Goal: Task Accomplishment & Management: Use online tool/utility

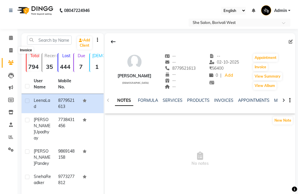
click at [6, 49] on span at bounding box center [11, 50] width 10 height 7
select select "service"
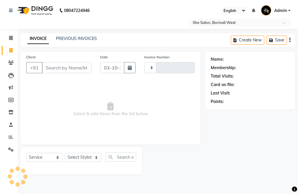
type input "0101"
select select "5115"
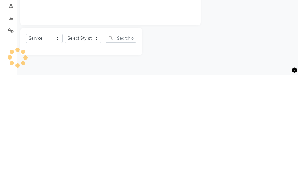
select select "32355"
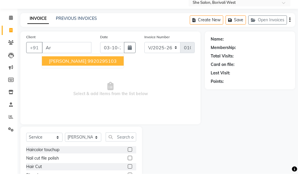
type input "A"
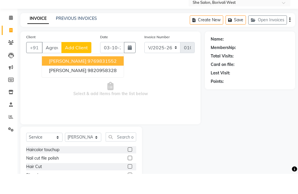
type input "Agrawal"
click at [84, 65] on span "Add Client" at bounding box center [76, 68] width 23 height 6
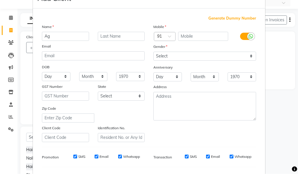
type input "A"
type input "Nishtha Arushi"
click at [125, 52] on input "text" at bounding box center [121, 56] width 47 height 9
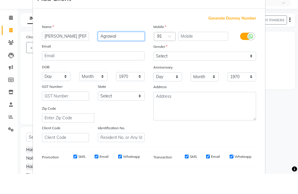
type input "Agrawal"
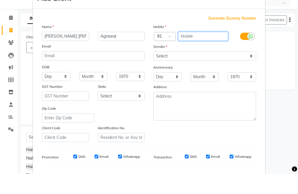
click at [193, 52] on input "text" at bounding box center [203, 56] width 50 height 9
type input "9987553269"
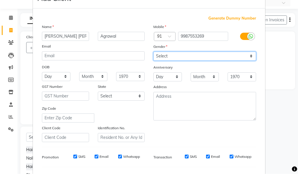
click at [196, 72] on select "Select Male Female Other Prefer Not To Say" at bounding box center [205, 76] width 103 height 9
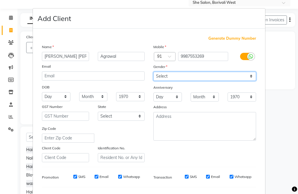
select select "female"
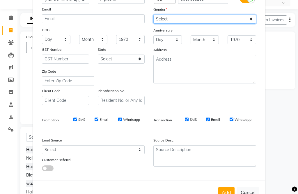
scroll to position [56, 0]
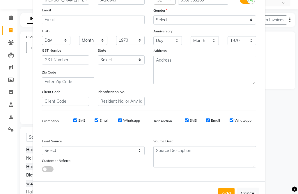
click at [223, 194] on button "Add" at bounding box center [227, 193] width 16 height 10
type input "9987553269"
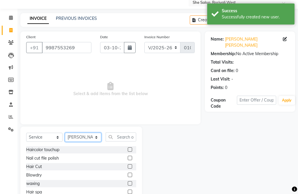
click at [84, 135] on select "Select Stylist Akshita Aahana Akshita Gohil Akshita Harsha Akshita Mamta Akshit…" at bounding box center [83, 137] width 36 height 9
select select "32344"
click at [130, 166] on label at bounding box center [130, 166] width 4 height 4
click at [130, 166] on input "checkbox" at bounding box center [130, 167] width 4 height 4
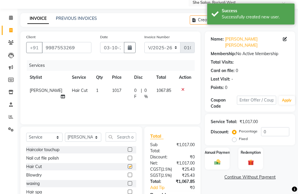
checkbox input "false"
click at [114, 91] on td "1017" at bounding box center [120, 93] width 22 height 19
select select "32344"
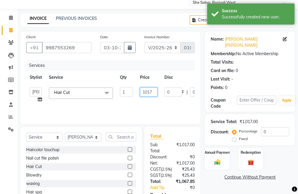
click at [152, 91] on input "1017" at bounding box center [148, 91] width 17 height 9
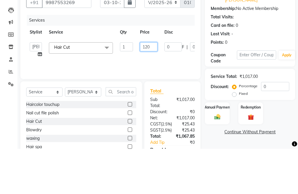
type input "1200"
click at [177, 84] on tr "Akshita Aahana Akshita Gohil Akshita Harsha Akshita Mamta Akshita Rashmi Akshit…" at bounding box center [141, 95] width 230 height 22
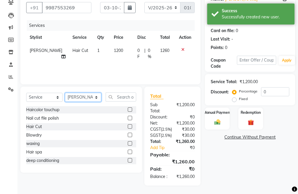
click at [82, 100] on select "Select Stylist Akshita Aahana Akshita Gohil Akshita Harsha Akshita Mamta Akshit…" at bounding box center [83, 97] width 36 height 9
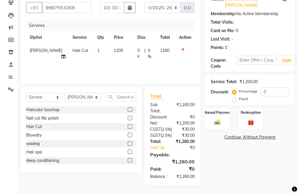
click at [131, 127] on label at bounding box center [130, 126] width 4 height 4
click at [131, 127] on input "checkbox" at bounding box center [130, 127] width 4 height 4
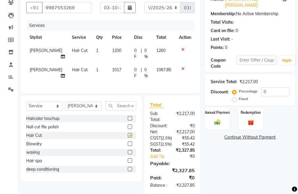
checkbox input "false"
click at [99, 77] on td "1" at bounding box center [101, 72] width 16 height 19
select select "32344"
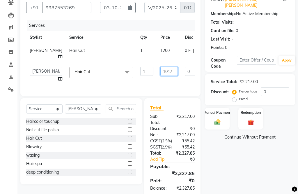
click at [161, 76] on input "1017" at bounding box center [169, 71] width 17 height 9
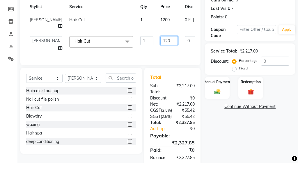
type input "1200"
click at [171, 66] on div "Client +91 9987553269 Date 03-10-2025 Invoice Number V/2025 V/2025-26 0101 Serv…" at bounding box center [110, 44] width 180 height 104
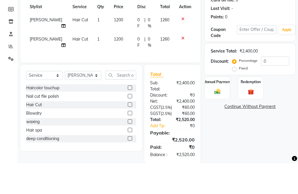
scroll to position [78, 0]
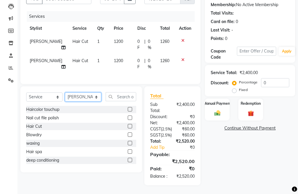
click at [80, 100] on select "Select Stylist Akshita Aahana Akshita Gohil Akshita Harsha Akshita Mamta Akshit…" at bounding box center [83, 96] width 36 height 9
select select "32358"
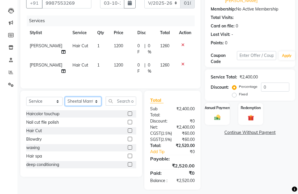
scroll to position [66, 0]
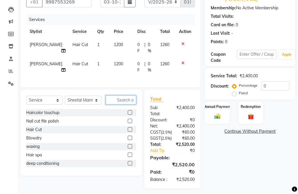
click at [122, 105] on input "text" at bounding box center [121, 100] width 31 height 9
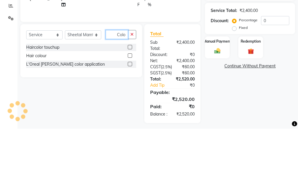
type input "Colo"
click at [131, 119] on label at bounding box center [130, 121] width 4 height 4
click at [131, 119] on input "checkbox" at bounding box center [130, 121] width 4 height 4
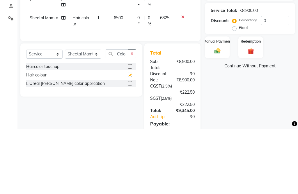
scroll to position [81, 0]
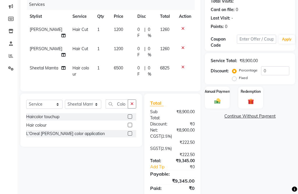
checkbox input "false"
click at [114, 71] on span "6500" at bounding box center [118, 67] width 9 height 5
select select "32358"
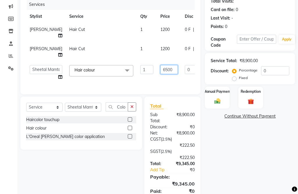
click at [161, 74] on input "6500" at bounding box center [169, 69] width 17 height 9
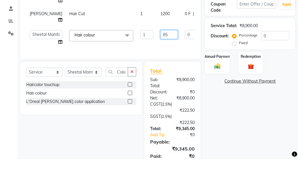
type input "6"
type input "9500"
click at [170, 61] on tr "Akshita Aahana Akshita Gohil Akshita Harsha Akshita Mamta Akshita Rashmi Akshit…" at bounding box center [148, 72] width 245 height 22
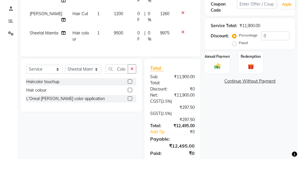
scroll to position [103, 0]
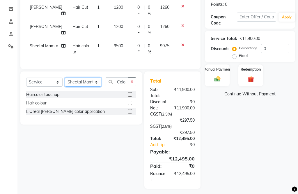
click at [84, 87] on select "Select Stylist Akshita Aahana Akshita Gohil Akshita Harsha Akshita Mamta Akshit…" at bounding box center [83, 81] width 36 height 9
select select "32347"
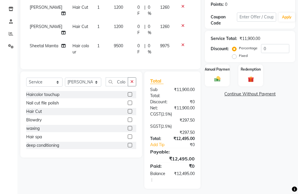
click at [135, 86] on button "button" at bounding box center [132, 81] width 8 height 9
click at [133, 86] on input "text" at bounding box center [121, 81] width 31 height 9
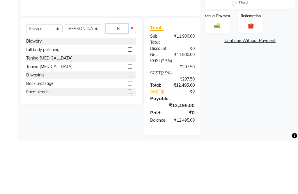
type input "B"
click at [128, 117] on label at bounding box center [130, 119] width 4 height 4
click at [128, 118] on input "checkbox" at bounding box center [130, 120] width 4 height 4
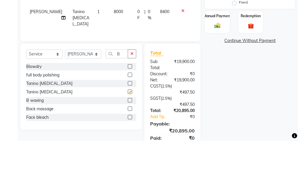
scroll to position [106, 0]
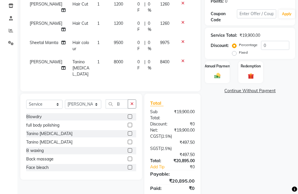
checkbox input "false"
click at [114, 64] on span "8000" at bounding box center [118, 61] width 9 height 5
select select "32347"
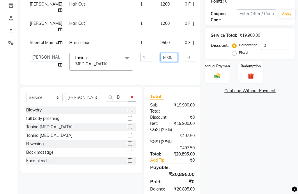
click at [161, 62] on input "8000" at bounding box center [169, 57] width 17 height 9
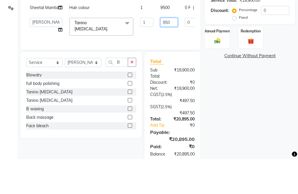
type input "8500"
click at [175, 61] on tr "Akshita Aahana Akshita Gohil Akshita Harsha Akshita Mamta Akshita Rashmi Akshit…" at bounding box center [148, 61] width 245 height 25
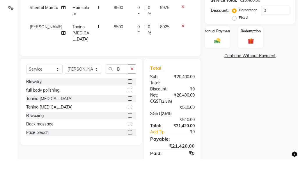
scroll to position [128, 0]
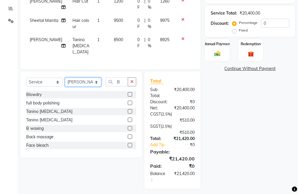
click at [80, 87] on select "Select Stylist Akshita Aahana Akshita Gohil Akshita Harsha Akshita Mamta Akshit…" at bounding box center [83, 81] width 36 height 9
select select "32368"
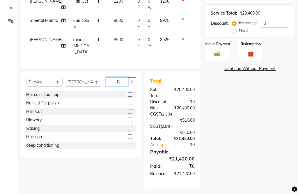
click at [124, 86] on input "B" at bounding box center [117, 81] width 22 height 9
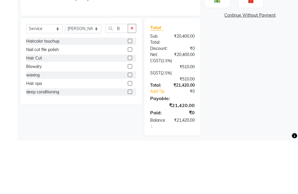
click at [132, 77] on button "button" at bounding box center [132, 81] width 8 height 9
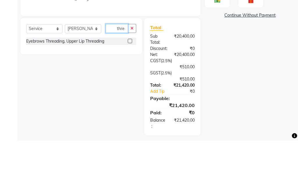
type input "thre"
click at [130, 92] on label at bounding box center [130, 94] width 4 height 4
click at [130, 93] on input "checkbox" at bounding box center [130, 95] width 4 height 4
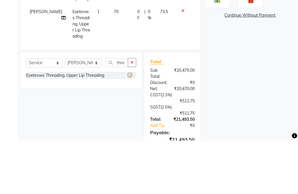
scroll to position [132, 0]
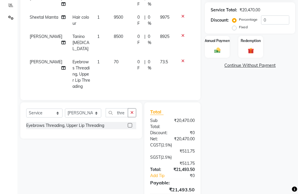
checkbox input "false"
click at [110, 76] on td "70" at bounding box center [122, 74] width 24 height 38
select select "32368"
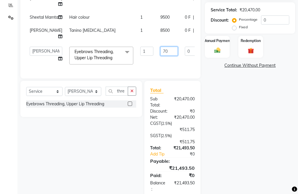
click at [161, 56] on input "70" at bounding box center [169, 51] width 17 height 9
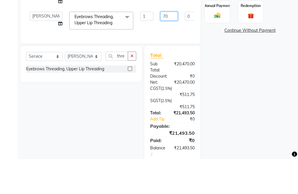
type input "7"
type input "60"
click at [223, 71] on div "Name: Nishtha Arushi Agrawal Membership: No Active Membership Total Visits: Car…" at bounding box center [252, 59] width 95 height 278
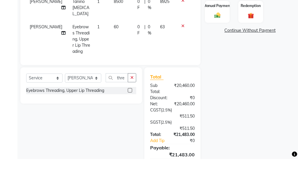
scroll to position [147, 0]
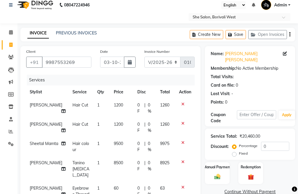
click at [223, 35] on icon "button" at bounding box center [290, 35] width 1 height 0
select select "32355"
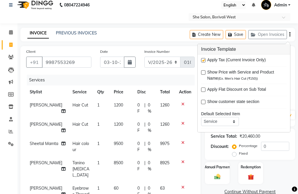
scroll to position [6, 0]
click at [207, 59] on div "Apply Tax (Current Invoice Only)" at bounding box center [244, 60] width 86 height 7
click at [202, 63] on div at bounding box center [203, 61] width 4 height 6
click at [205, 58] on label at bounding box center [203, 60] width 4 height 4
click at [205, 59] on input "checkbox" at bounding box center [203, 61] width 4 height 4
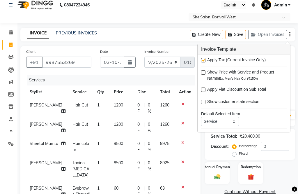
checkbox input "false"
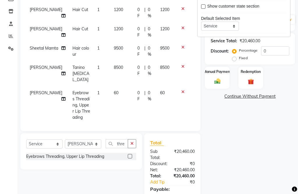
scroll to position [123, 0]
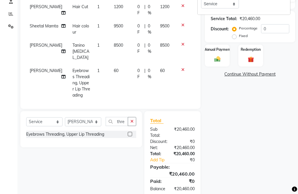
click at [220, 47] on label "Manual Payment" at bounding box center [218, 49] width 28 height 5
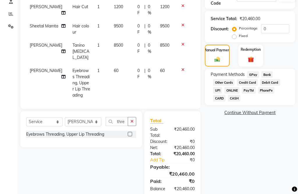
click at [223, 95] on span "CASH" at bounding box center [234, 98] width 13 height 7
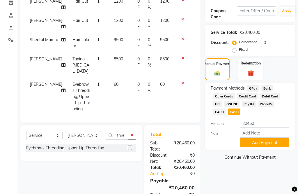
scroll to position [110, 0]
click at [223, 140] on button "Add Payment" at bounding box center [265, 142] width 50 height 9
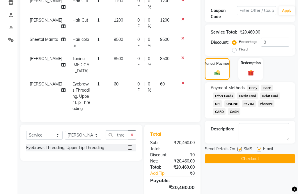
click at [223, 147] on label at bounding box center [240, 149] width 4 height 4
click at [223, 147] on input "checkbox" at bounding box center [240, 149] width 4 height 4
checkbox input "false"
click at [223, 147] on label at bounding box center [259, 149] width 4 height 4
click at [223, 147] on input "checkbox" at bounding box center [259, 149] width 4 height 4
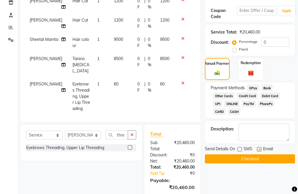
checkbox input "false"
click at [223, 130] on textarea at bounding box center [264, 132] width 51 height 18
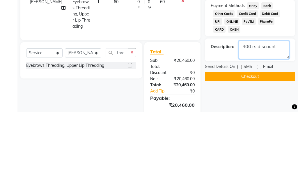
type textarea "400 rs discount"
click at [223, 154] on button "Checkout" at bounding box center [250, 158] width 90 height 9
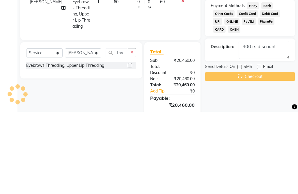
scroll to position [154, 0]
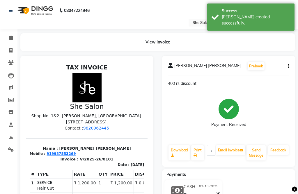
click at [223, 62] on div "Nishtha Arushi Agrawal Prebook 400 rs discount Payment Received Download Print …" at bounding box center [228, 111] width 133 height 111
click at [223, 66] on button "button" at bounding box center [287, 66] width 3 height 6
click at [223, 71] on div "Edit Invoice" at bounding box center [260, 73] width 40 height 7
select select "service"
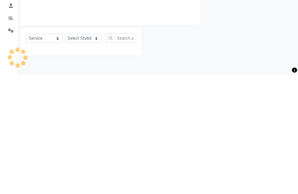
select select "32355"
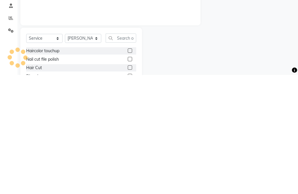
type input "9987553269"
type input "V/2025-26/0101"
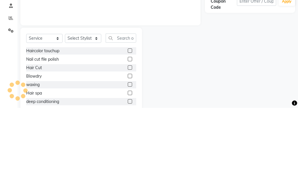
select select "select"
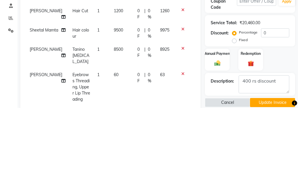
scroll to position [32, 0]
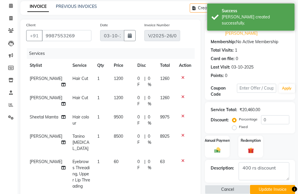
click at [114, 77] on span "1200" at bounding box center [118, 78] width 9 height 5
select select "32344"
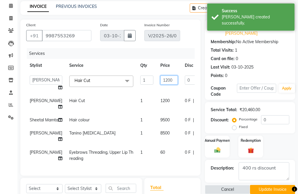
click at [161, 80] on input "1200" at bounding box center [169, 79] width 17 height 9
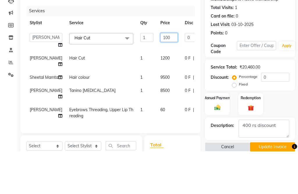
type input "1000"
click at [86, 94] on tr "Sheetal Mistry Hair Cut 1 1200 0 F | 0 % 1260" at bounding box center [148, 103] width 245 height 19
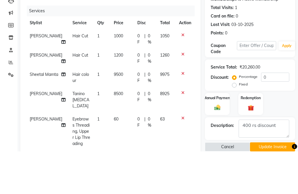
scroll to position [75, 0]
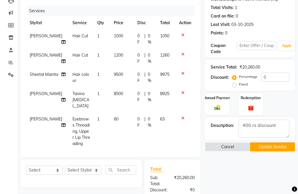
click at [114, 58] on span "1200" at bounding box center [118, 54] width 9 height 5
select select "32344"
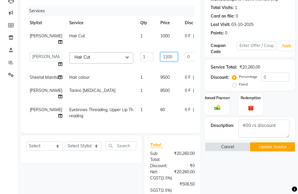
click at [161, 59] on input "1200" at bounding box center [169, 56] width 17 height 9
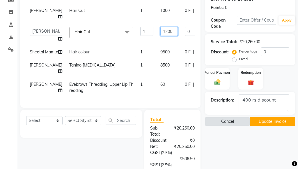
click at [161, 52] on input "1200" at bounding box center [169, 56] width 17 height 9
type input "1000"
click at [87, 71] on tr "Sheetal Mamta Hair colour 1 9500 0 F | 0 % 9975" at bounding box center [148, 77] width 245 height 13
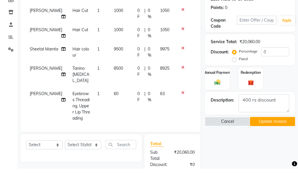
scroll to position [100, 0]
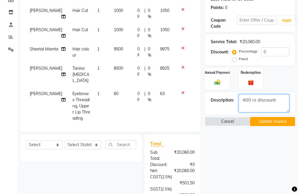
click at [223, 95] on textarea at bounding box center [264, 103] width 51 height 18
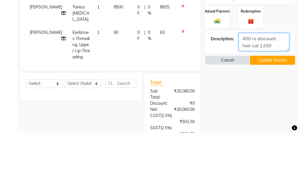
type textarea "400 rs discount hair cut 1200"
click at [223, 72] on div "Name: Nishtha Arushi Agrawal Membership: No Active Membership Total Visits: 1 C…" at bounding box center [252, 117] width 95 height 331
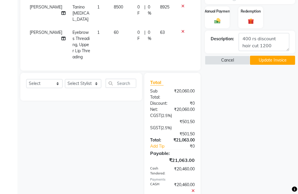
click at [223, 56] on button "Update Invoice" at bounding box center [272, 60] width 45 height 9
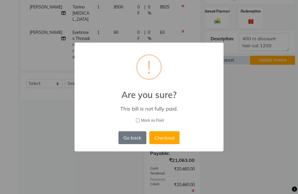
click at [168, 137] on button "Checkout" at bounding box center [164, 137] width 30 height 13
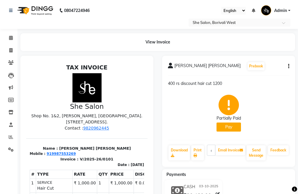
click at [223, 124] on button "Pay" at bounding box center [229, 126] width 24 height 9
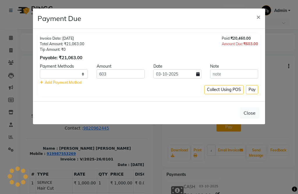
select select "1"
click at [223, 87] on button "Pay" at bounding box center [252, 89] width 12 height 9
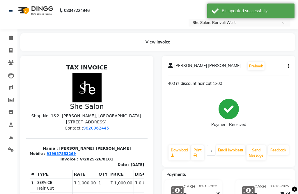
click at [182, 152] on link "Download" at bounding box center [180, 152] width 22 height 15
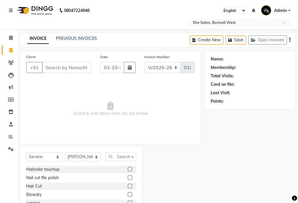
select select "5115"
select select "service"
select select "32355"
click at [82, 40] on link "PREVIOUS INVOICES" at bounding box center [76, 38] width 41 height 5
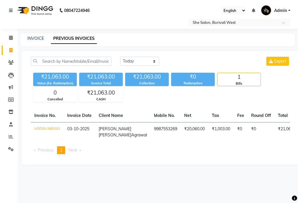
click at [248, 135] on td "₹0" at bounding box center [261, 132] width 27 height 20
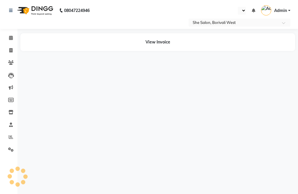
select select "en"
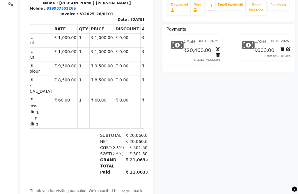
scroll to position [0, 19]
